Goal: Transaction & Acquisition: Purchase product/service

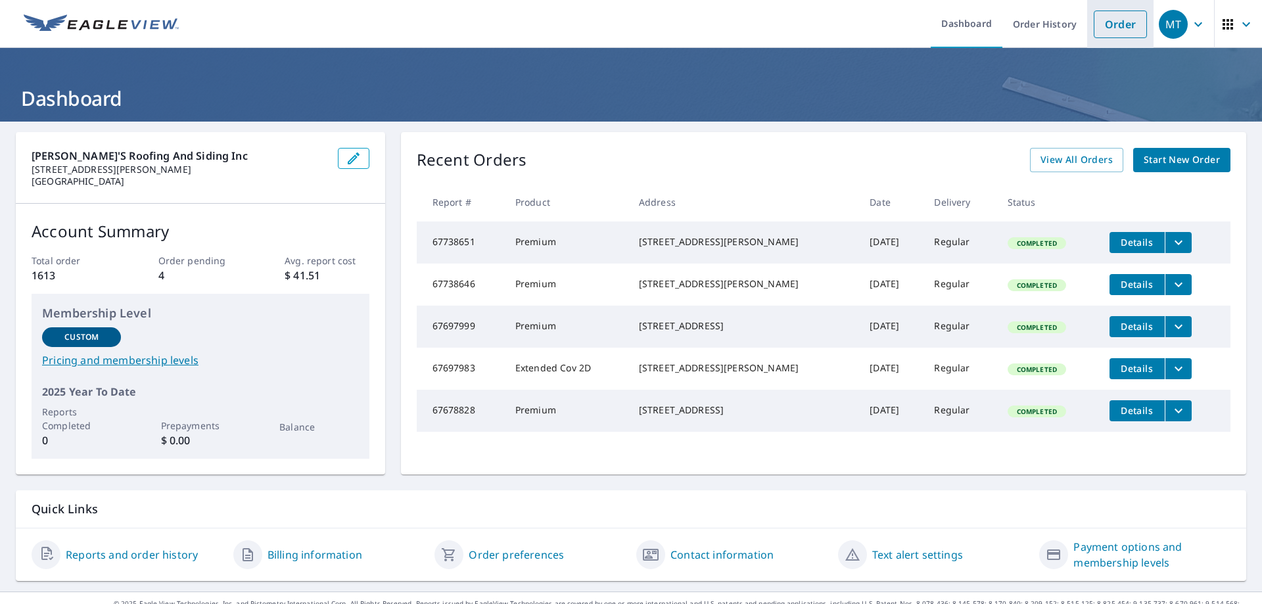
click at [1105, 18] on link "Order" at bounding box center [1120, 25] width 53 height 28
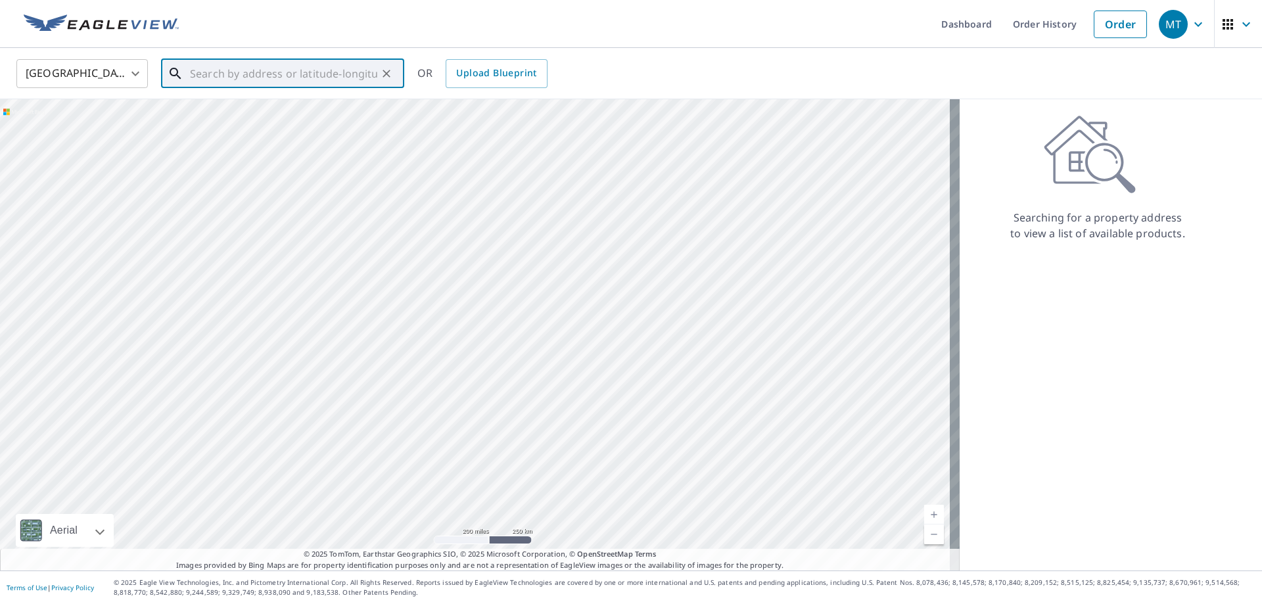
click at [204, 80] on input "text" at bounding box center [283, 73] width 187 height 37
click at [245, 114] on span "[STREET_ADDRESS]" at bounding box center [290, 112] width 206 height 16
type input "[STREET_ADDRESS][PERSON_NAME]"
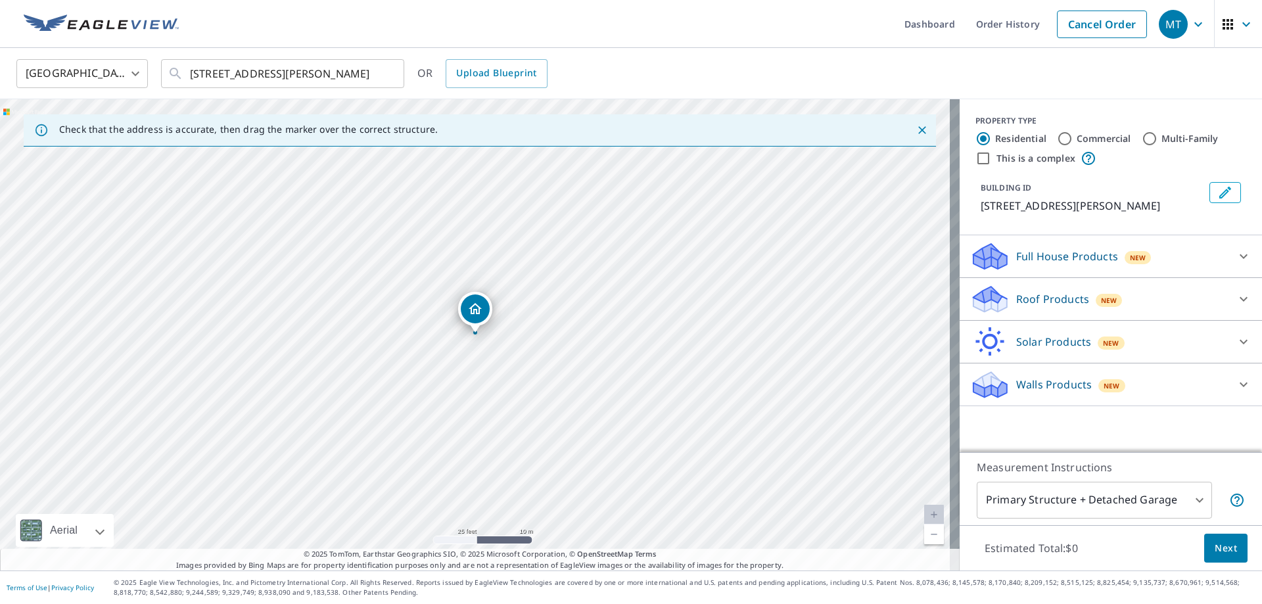
click at [1033, 290] on div "Roof Products New" at bounding box center [1099, 299] width 258 height 31
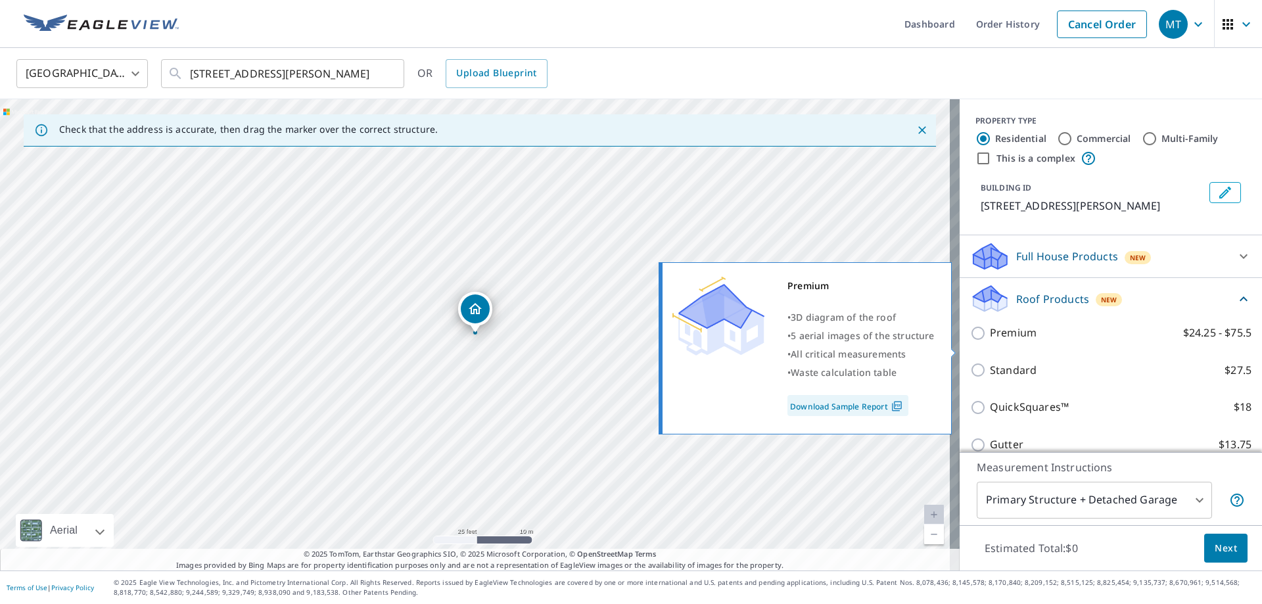
click at [1041, 341] on label "Premium $24.25 - $75.5" at bounding box center [1121, 333] width 262 height 16
click at [990, 341] on input "Premium $24.25 - $75.5" at bounding box center [980, 333] width 20 height 16
checkbox input "true"
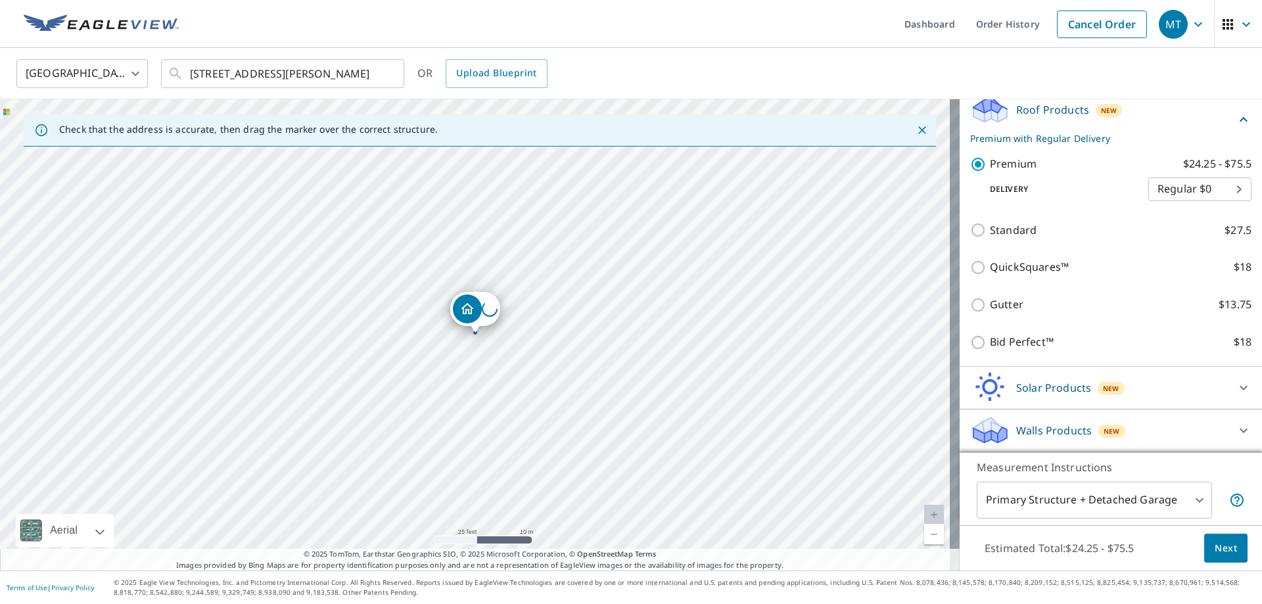
scroll to position [205, 0]
click at [1036, 491] on body "MT MT Dashboard Order History Cancel Order MT [GEOGRAPHIC_DATA] [GEOGRAPHIC_DAT…" at bounding box center [631, 302] width 1262 height 604
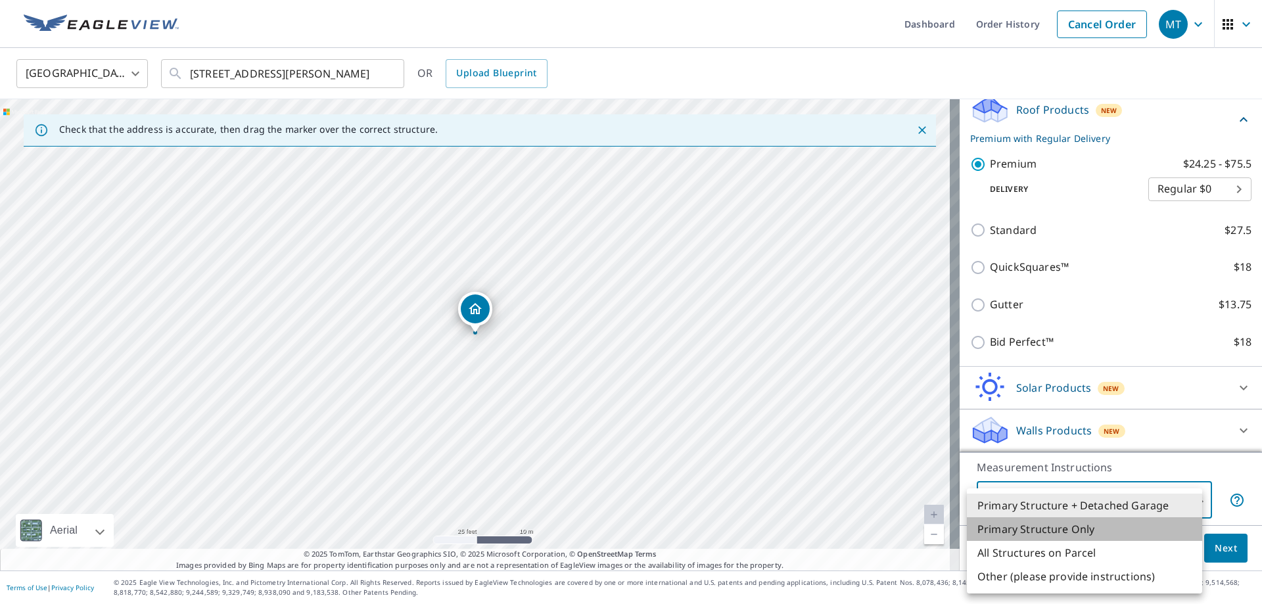
click at [1048, 530] on li "Primary Structure Only" at bounding box center [1084, 529] width 235 height 24
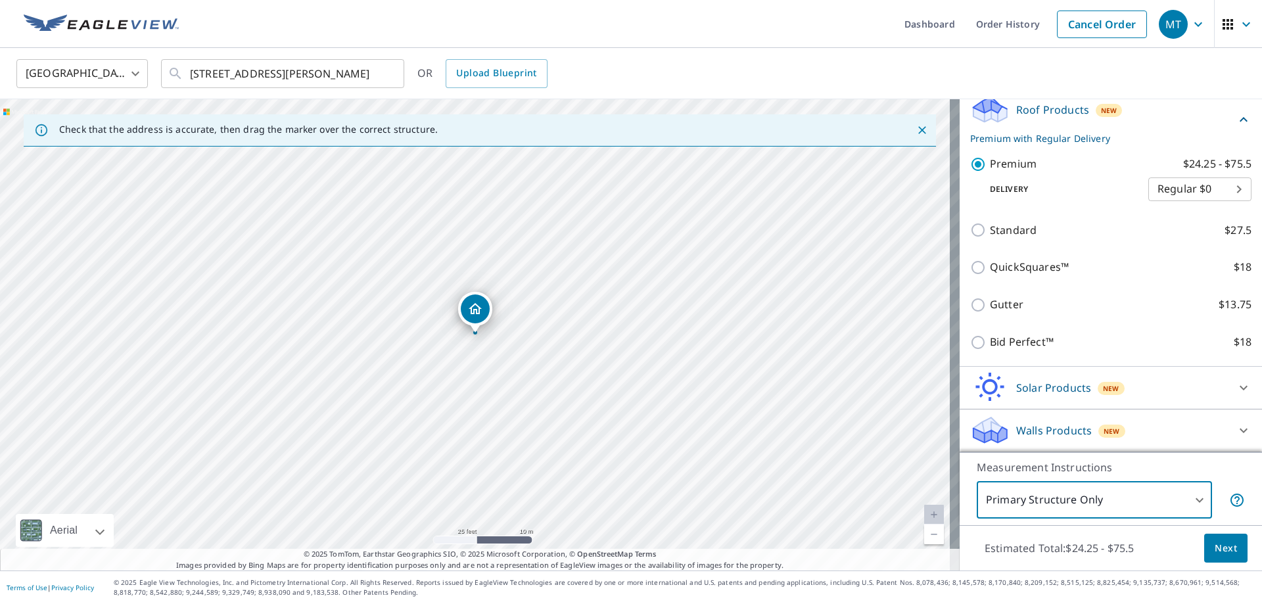
click at [1044, 490] on body "MT MT Dashboard Order History Cancel Order MT [GEOGRAPHIC_DATA] [GEOGRAPHIC_DAT…" at bounding box center [631, 302] width 1262 height 604
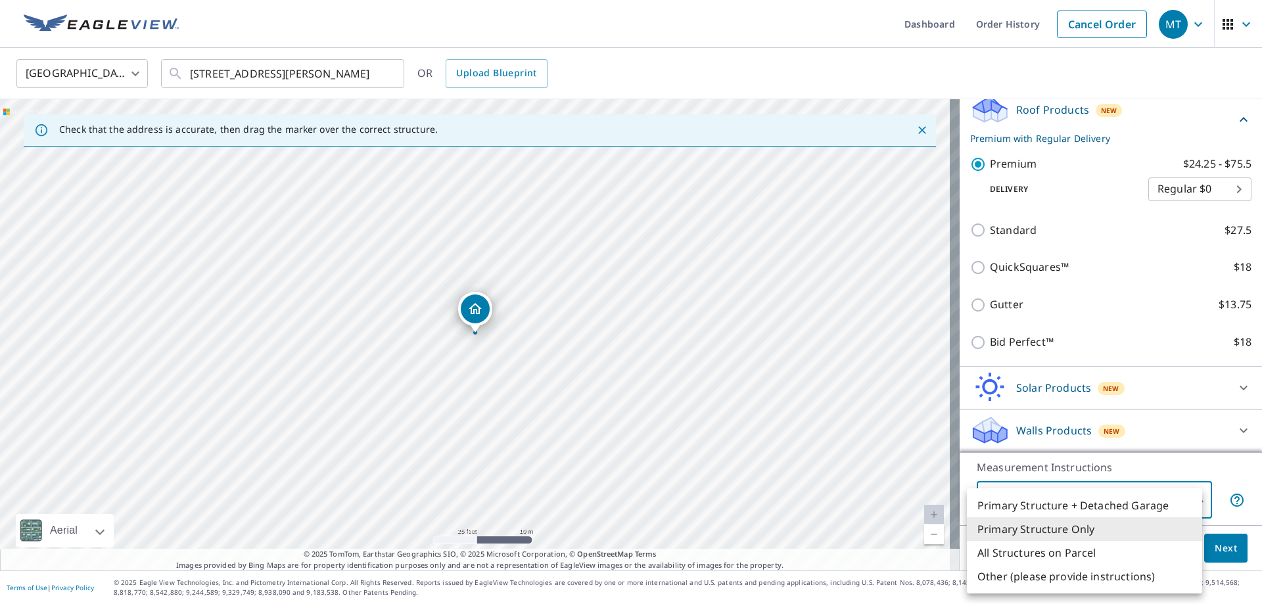
click at [1068, 502] on li "Primary Structure + Detached Garage" at bounding box center [1084, 506] width 235 height 24
type input "1"
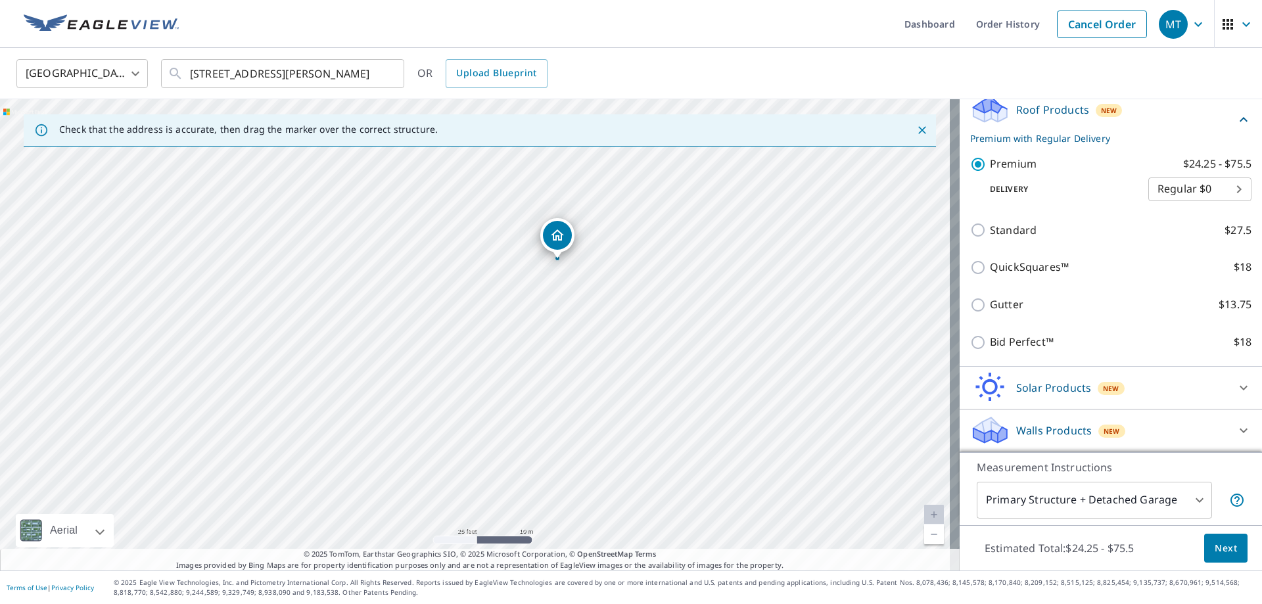
drag, startPoint x: 475, startPoint y: 300, endPoint x: 420, endPoint y: 344, distance: 70.1
drag, startPoint x: 427, startPoint y: 356, endPoint x: 405, endPoint y: 396, distance: 45.6
click at [1215, 546] on span "Next" at bounding box center [1226, 548] width 22 height 16
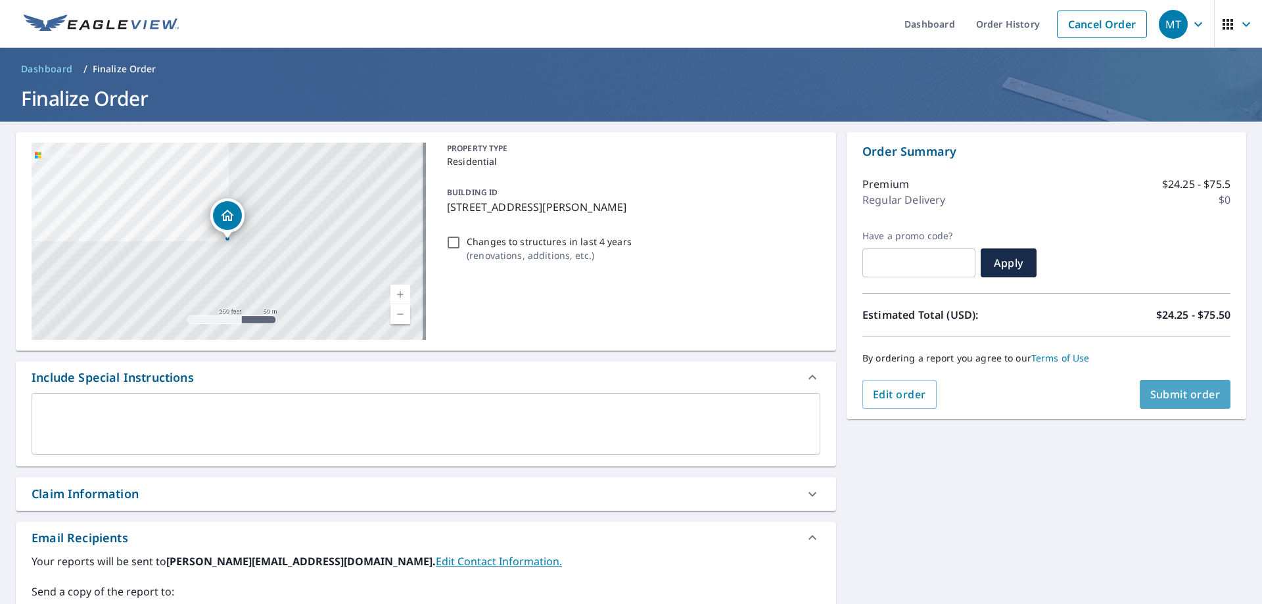
click at [1174, 386] on button "Submit order" at bounding box center [1185, 394] width 91 height 29
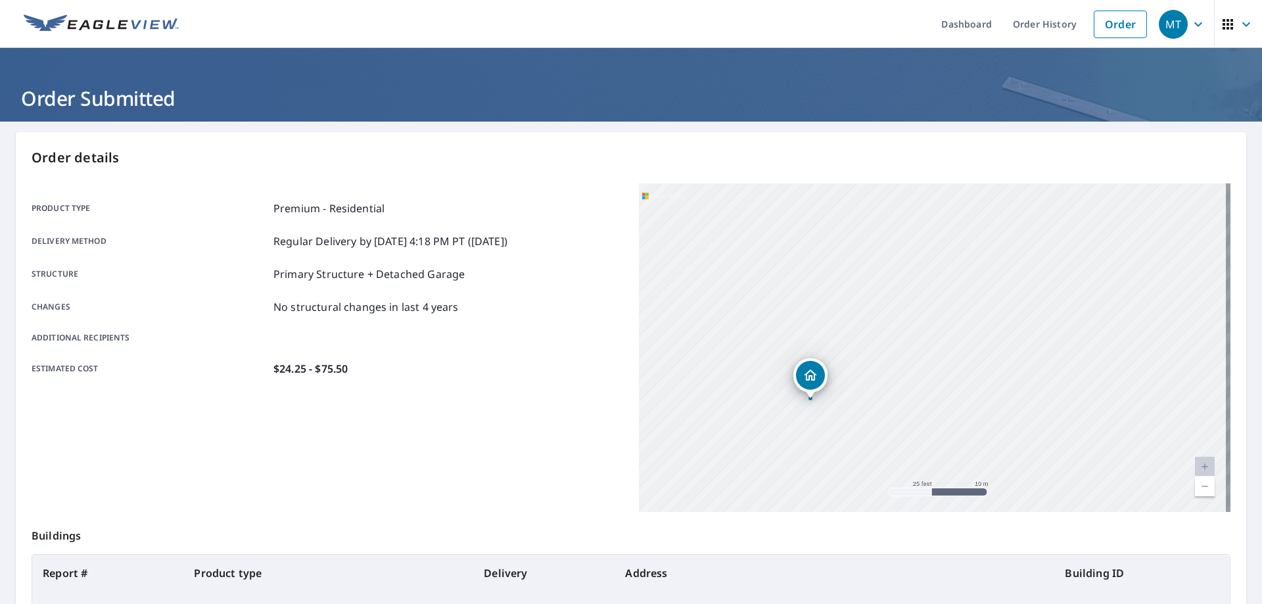
drag, startPoint x: 941, startPoint y: 393, endPoint x: 1067, endPoint y: 237, distance: 201.0
click at [1067, 237] on div "[STREET_ADDRESS][PERSON_NAME]" at bounding box center [935, 347] width 592 height 329
drag, startPoint x: 897, startPoint y: 331, endPoint x: 918, endPoint y: 451, distance: 122.1
click at [918, 452] on div "[STREET_ADDRESS][PERSON_NAME]" at bounding box center [935, 347] width 592 height 329
